Goal: Communication & Community: Answer question/provide support

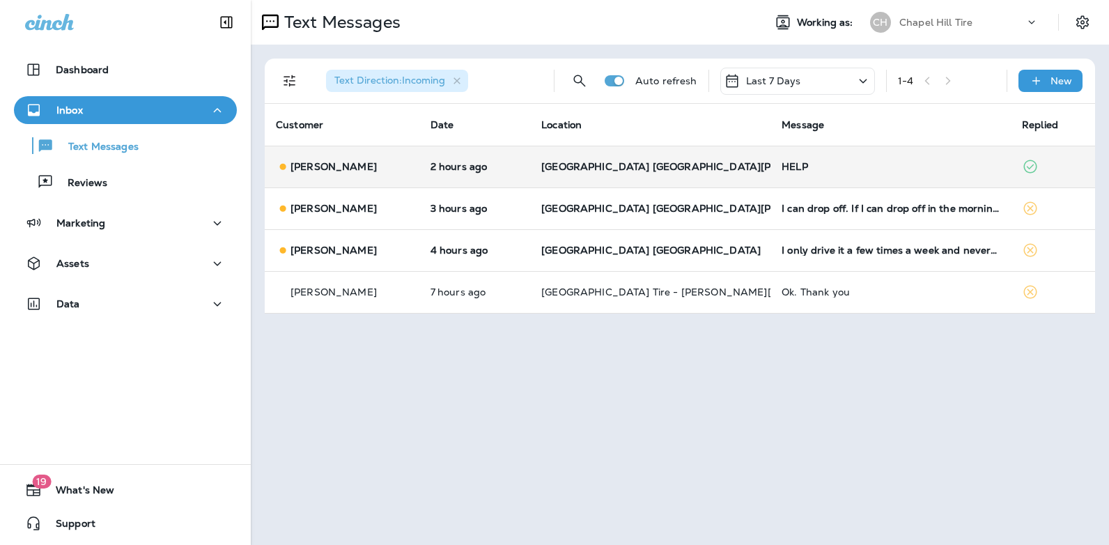
click at [795, 165] on div "HELP" at bounding box center [890, 166] width 218 height 11
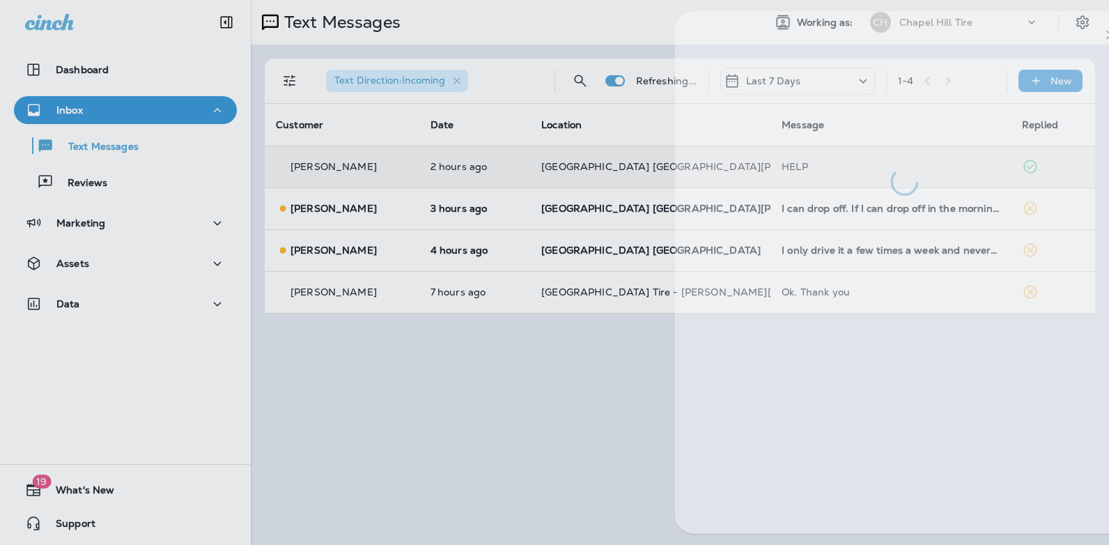
click at [795, 165] on div at bounding box center [904, 103] width 460 height 185
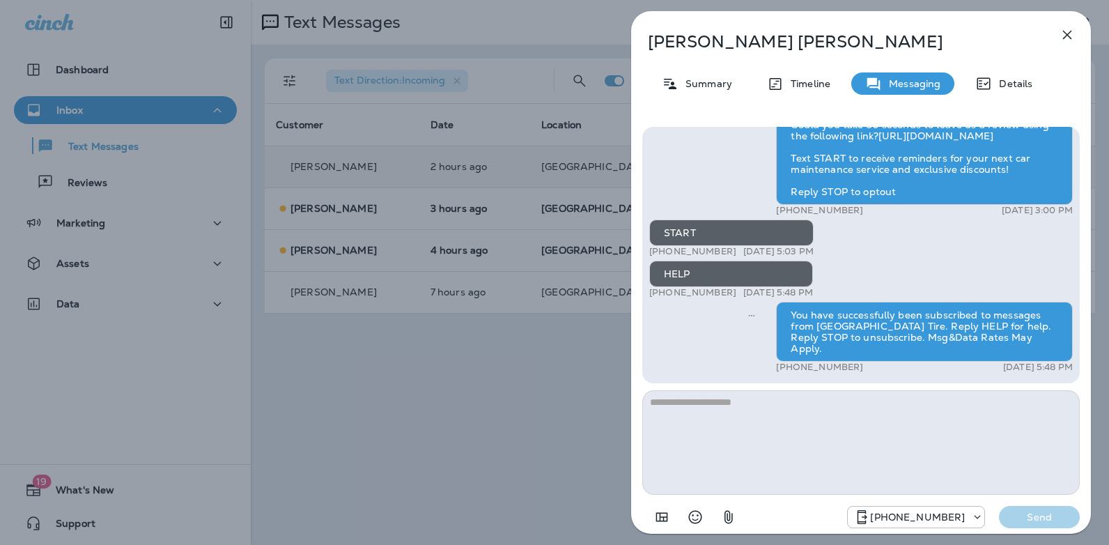
click at [1063, 39] on icon "button" at bounding box center [1067, 35] width 9 height 9
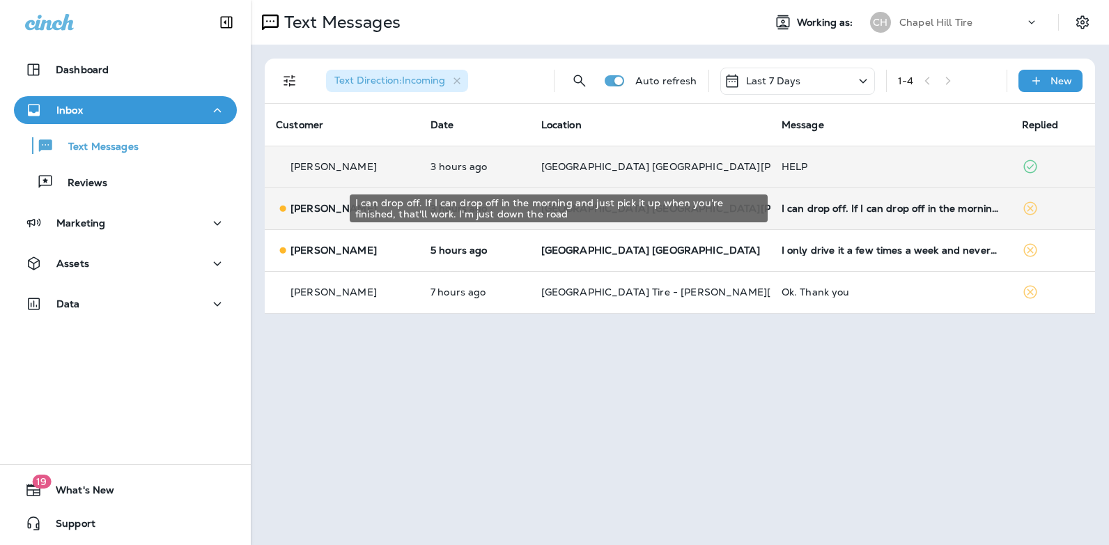
click at [880, 208] on div "I can drop off. If I can drop off in the morning and just pick it up when you'r…" at bounding box center [890, 208] width 218 height 11
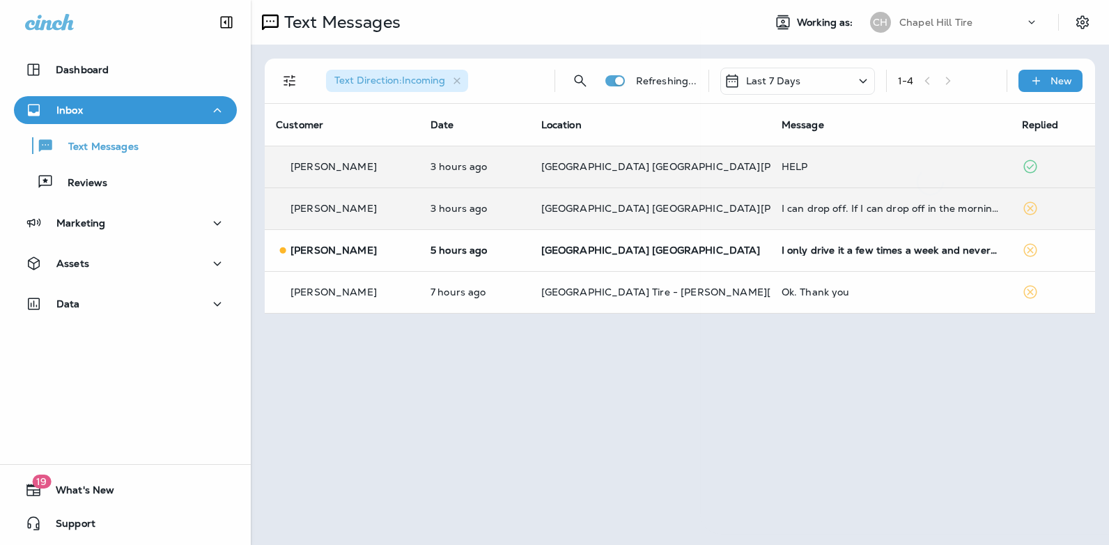
click at [880, 208] on div at bounding box center [930, 272] width 460 height 522
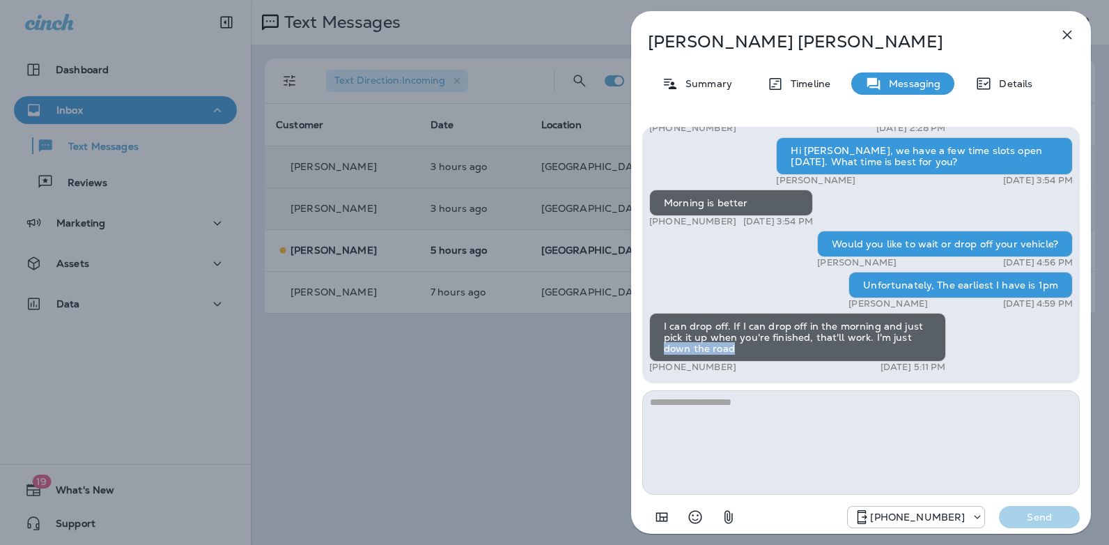
drag, startPoint x: 1081, startPoint y: 346, endPoint x: 1082, endPoint y: 336, distance: 10.5
click at [1082, 336] on div "Hi [PERSON_NAME]! Thank you for choosing [GEOGRAPHIC_DATA] [GEOGRAPHIC_DATA][PE…" at bounding box center [861, 329] width 460 height 426
drag, startPoint x: 1082, startPoint y: 336, endPoint x: 1020, endPoint y: 351, distance: 63.9
drag, startPoint x: 730, startPoint y: 364, endPoint x: 664, endPoint y: 370, distance: 66.5
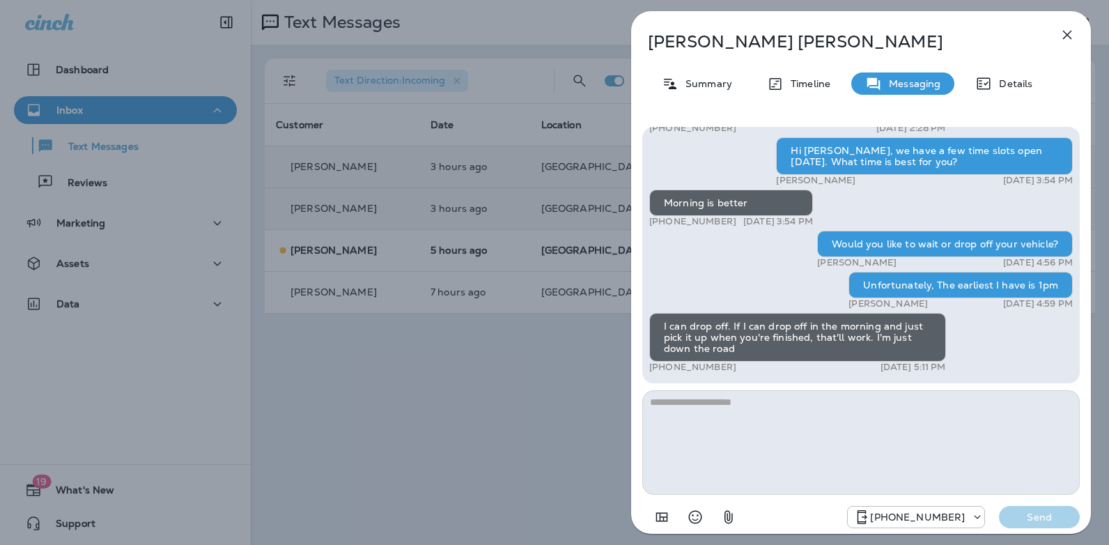
click at [664, 370] on div "+1 (919) 522-3770 [DATE] 5:11 PM" at bounding box center [797, 366] width 297 height 11
copy p "919) 522-3770"
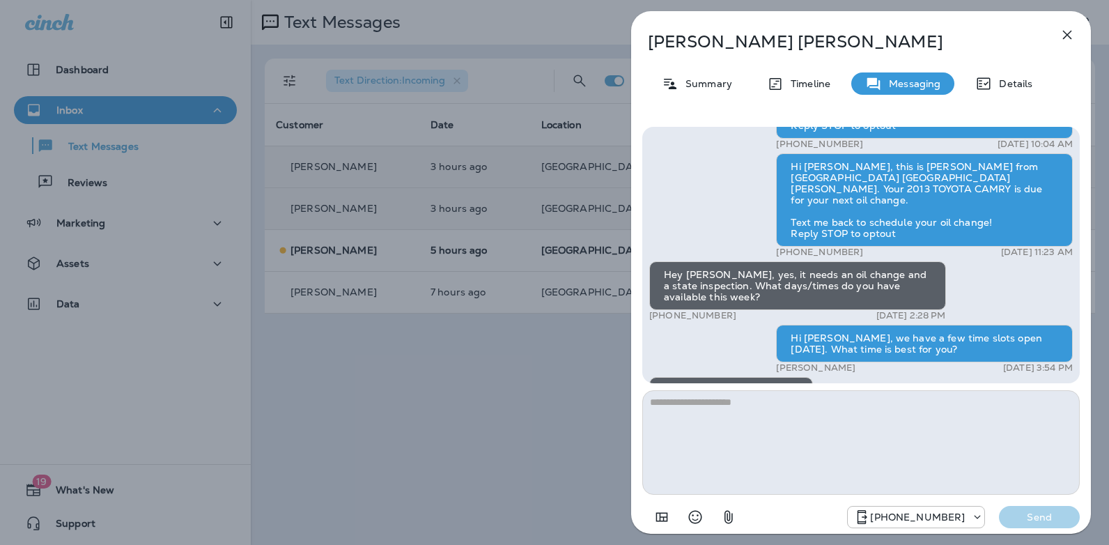
scroll to position [-196, 0]
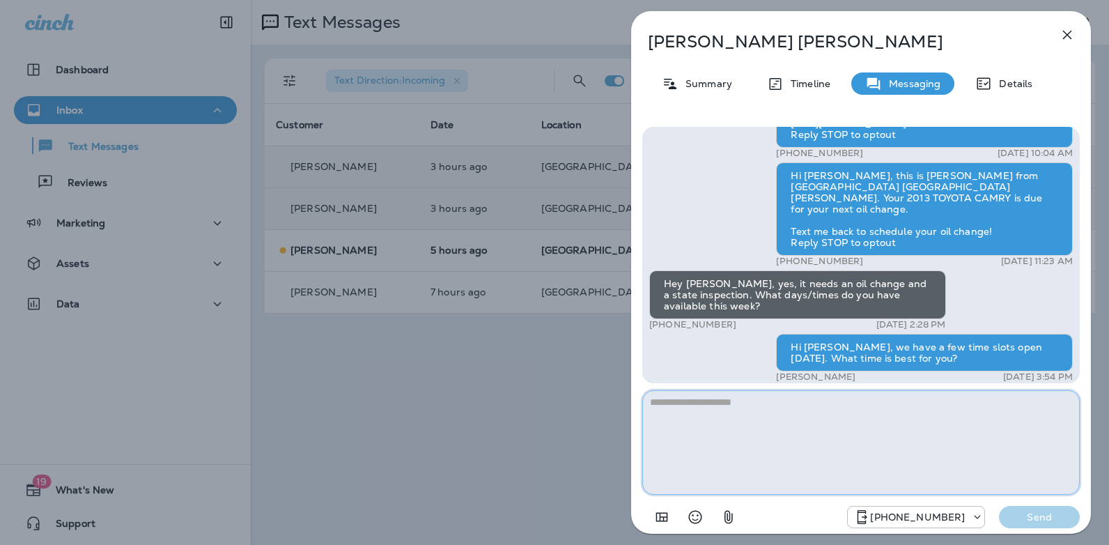
click at [678, 407] on textarea at bounding box center [860, 442] width 437 height 104
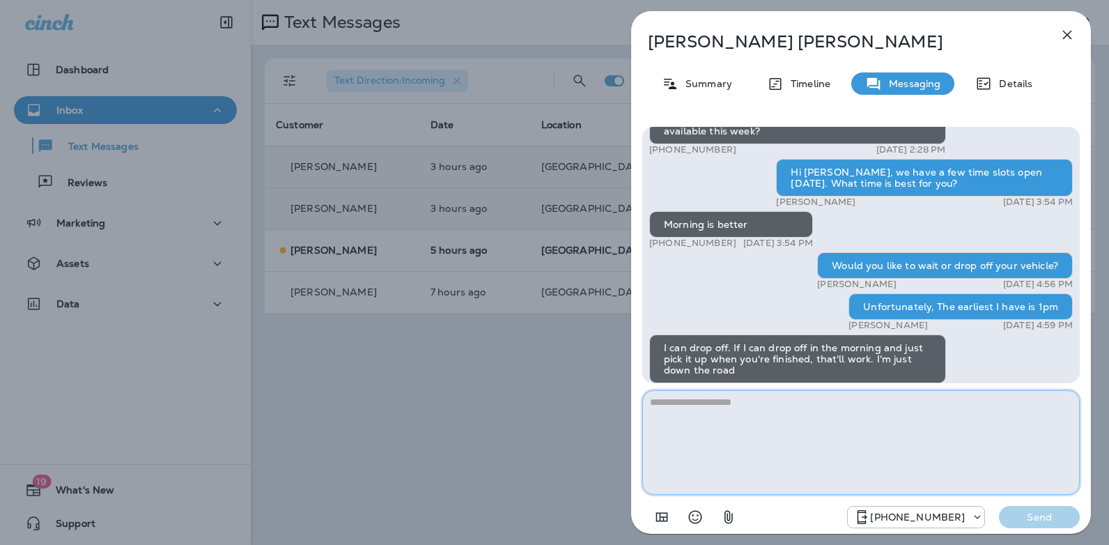
scroll to position [0, 0]
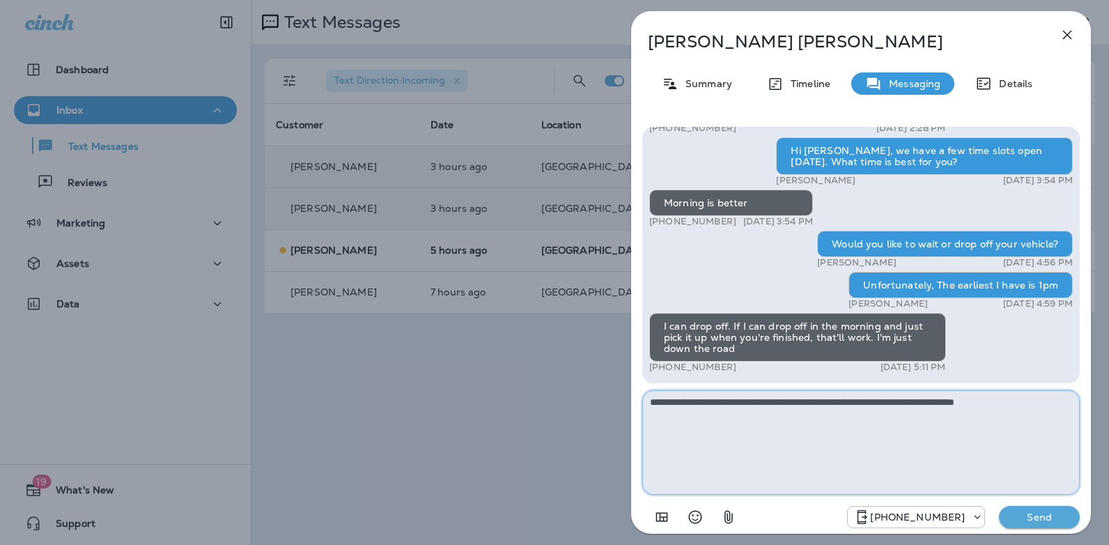
type textarea "**********"
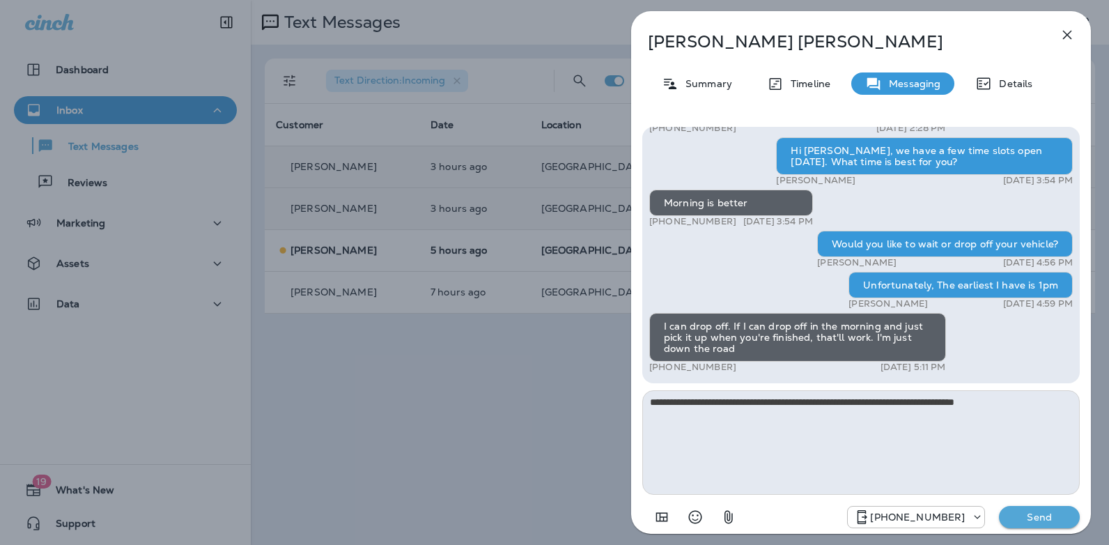
click at [1025, 516] on p "Send" at bounding box center [1039, 517] width 59 height 13
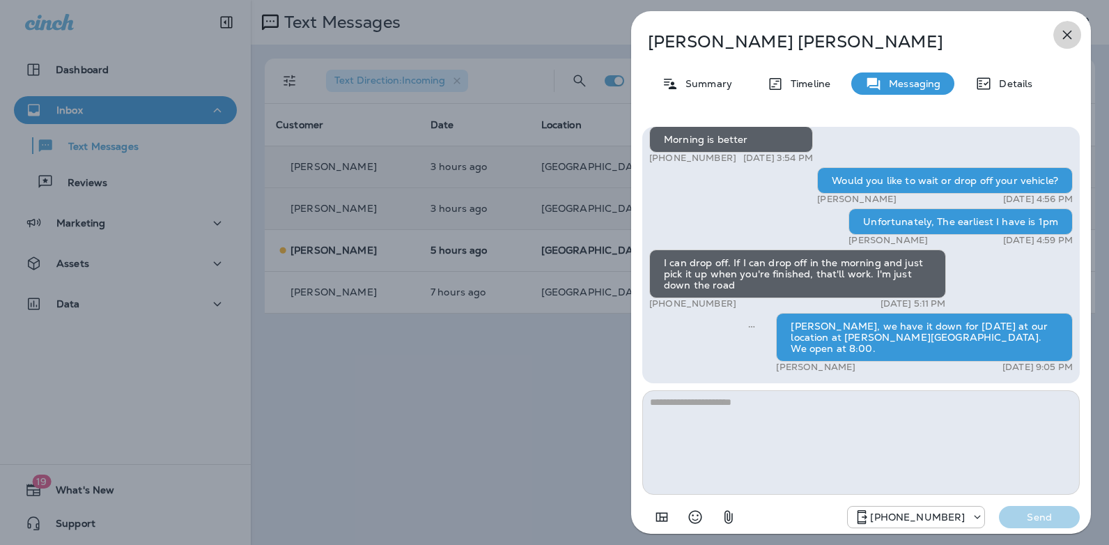
click at [1062, 33] on icon "button" at bounding box center [1067, 34] width 17 height 17
